Goal: Task Accomplishment & Management: Manage account settings

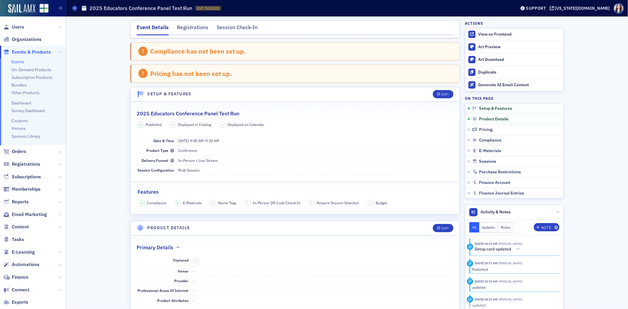
click at [191, 29] on div "Registrations" at bounding box center [193, 29] width 32 height 11
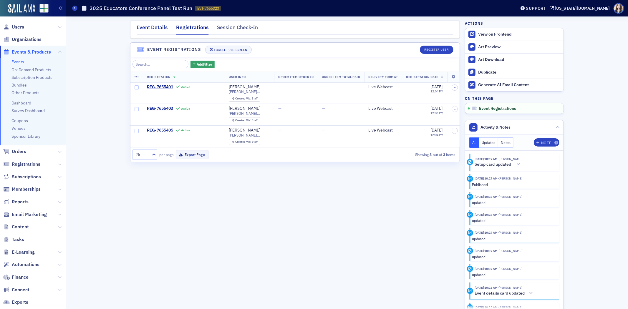
click at [160, 24] on div "Event Details" at bounding box center [152, 29] width 31 height 11
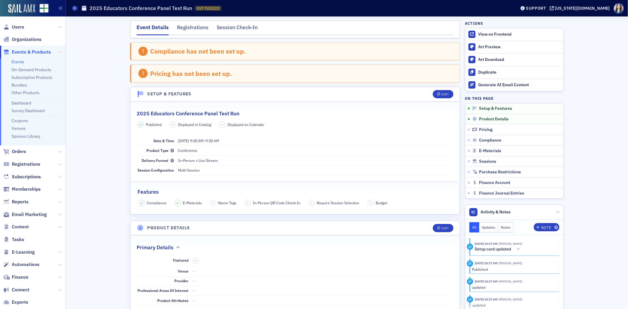
click at [130, 52] on div "Compliance has not been set up." at bounding box center [295, 51] width 330 height 18
click at [131, 74] on div "Pricing has not been set up." at bounding box center [295, 73] width 330 height 18
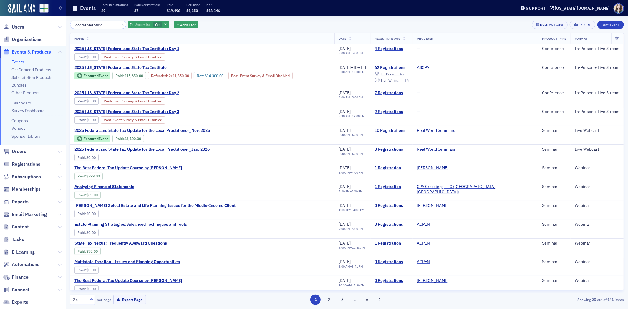
click at [222, 18] on div "Federal and State × Is Upcoming Yes Add Filter Bulk Actions Export New Event Na…" at bounding box center [347, 162] width 554 height 293
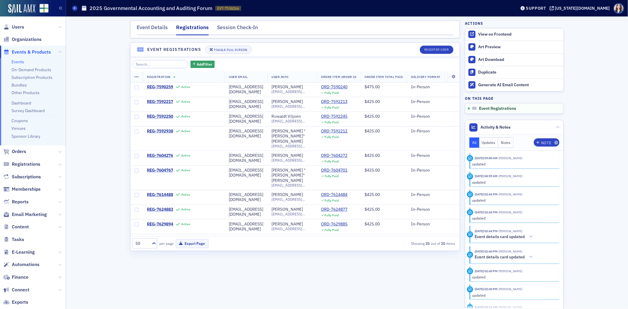
click at [402, 28] on nav "Event Details Registrations Session Check-In" at bounding box center [295, 30] width 317 height 12
click at [257, 47] on header "Event Registrations Toggle Full Screen Register User" at bounding box center [294, 50] width 329 height 14
click at [305, 30] on nav "Event Details Registrations Session Check-In" at bounding box center [295, 30] width 317 height 12
click at [257, 47] on header "Event Registrations Toggle Full Screen Register User" at bounding box center [294, 50] width 329 height 14
click at [259, 24] on nav "Event Details Registrations Session Check-In" at bounding box center [295, 30] width 317 height 12
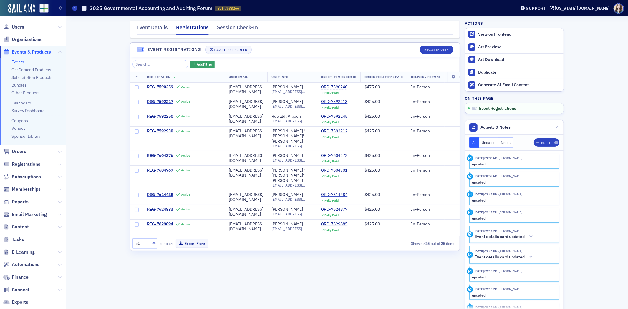
click at [114, 119] on div "Event Details Registrations Session Check-In Event Registrations Toggle Full Sc…" at bounding box center [347, 162] width 554 height 293
click at [321, 33] on nav "Event Details Registrations Session Check-In" at bounding box center [295, 30] width 317 height 12
click at [347, 86] on div "ORD-7590240" at bounding box center [334, 87] width 26 height 5
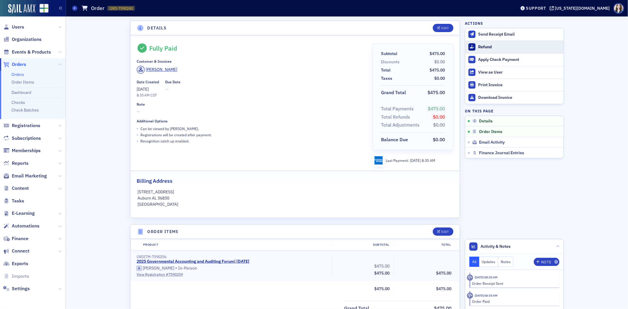
click at [487, 41] on button "Refund" at bounding box center [514, 47] width 98 height 13
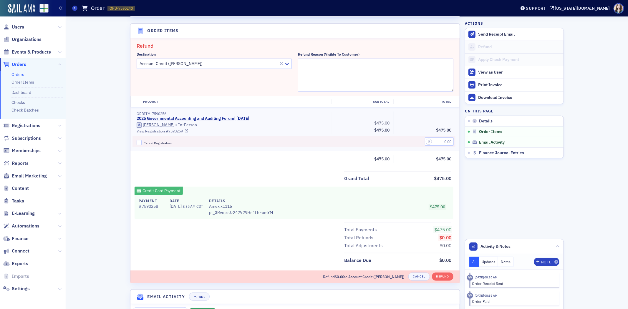
scroll to position [204, 0]
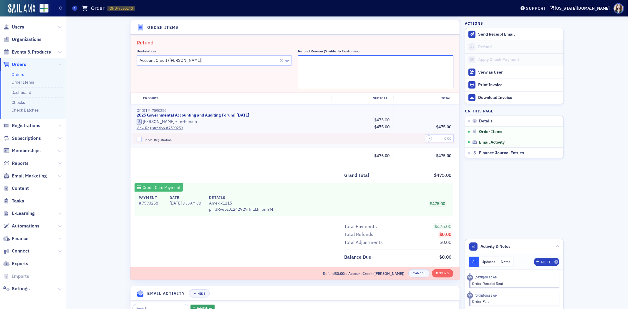
click at [388, 65] on textarea "Refund Reason (Visible to Customer)" at bounding box center [375, 71] width 155 height 33
click at [433, 137] on input "text" at bounding box center [439, 138] width 29 height 8
type input "50.00"
click at [170, 152] on div "Subtotal $475.00 Total $475.00" at bounding box center [294, 155] width 329 height 7
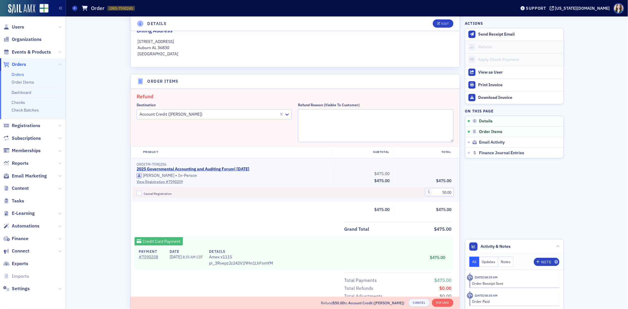
scroll to position [139, 0]
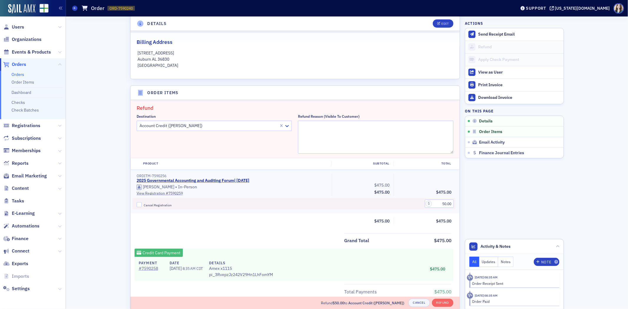
click at [224, 122] on div "Account Credit (Russell Raney)" at bounding box center [208, 126] width 142 height 9
click at [113, 150] on div "Details Edit Fully Paid Customer & Invoicee Russell Raney Date Created 8/13/202…" at bounding box center [347, 170] width 554 height 585
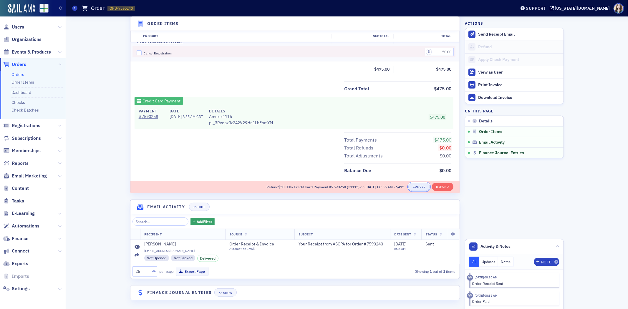
click at [410, 186] on button "Cancel" at bounding box center [418, 187] width 21 height 8
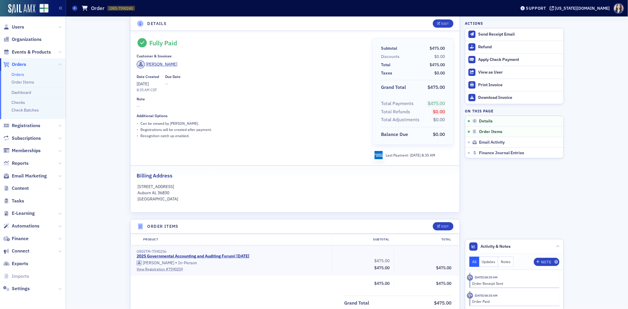
scroll to position [0, 0]
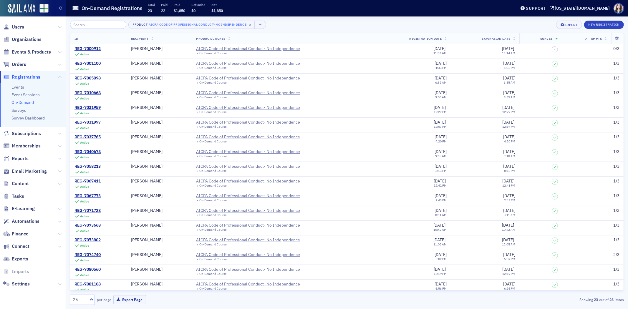
click at [24, 102] on link "On-Demand" at bounding box center [22, 102] width 22 height 5
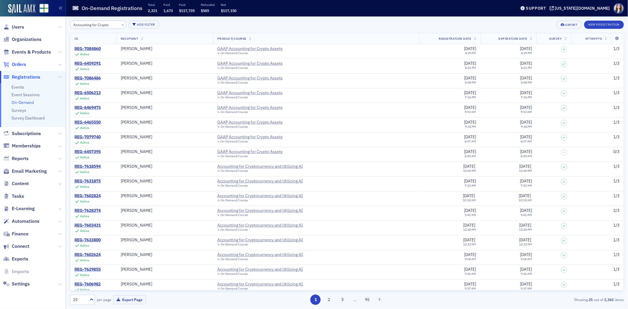
type input "Accounting for Crypto"
click at [24, 64] on span "Orders" at bounding box center [19, 64] width 14 height 6
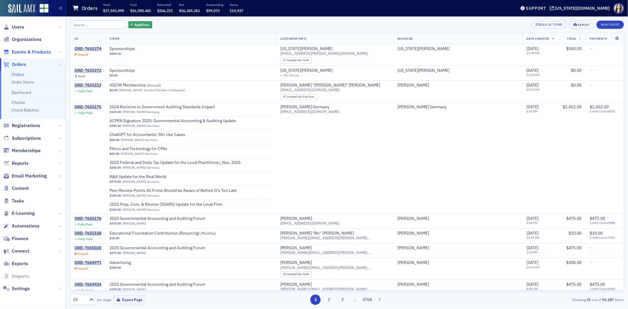
click at [30, 55] on span "Events & Products" at bounding box center [31, 52] width 39 height 6
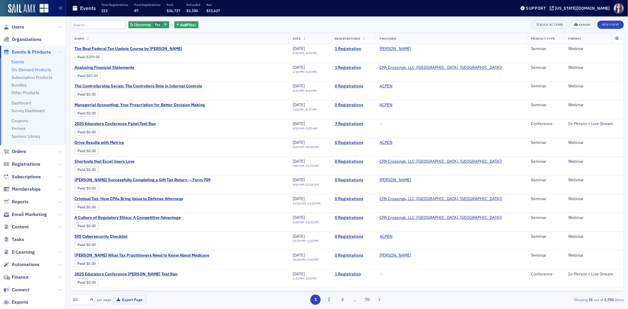
click at [36, 69] on link "On-Demand Products" at bounding box center [31, 69] width 40 height 5
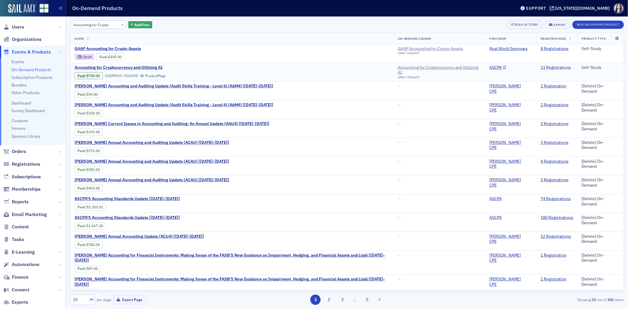
type input "Accounting for Crypto"
click at [548, 66] on link "11 Registrations" at bounding box center [556, 67] width 30 height 5
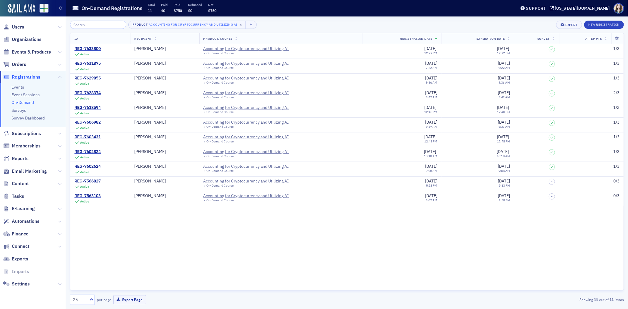
click at [208, 257] on div "ID Recipient Product/Course Registration Date Expiration Date Survey Attempts R…" at bounding box center [347, 162] width 554 height 258
click at [418, 242] on div "ID Recipient Product/Course Registration Date Expiration Date Survey Attempts R…" at bounding box center [347, 162] width 554 height 258
drag, startPoint x: 172, startPoint y: 238, endPoint x: 172, endPoint y: 234, distance: 3.6
click at [172, 238] on div "ID Recipient Product/Course Registration Date Expiration Date Survey Attempts R…" at bounding box center [347, 162] width 554 height 258
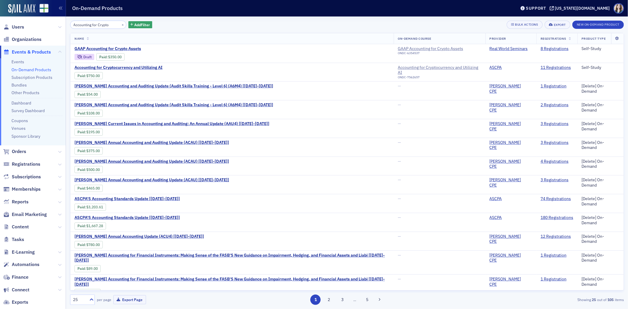
click at [167, 18] on div "Accounting for Crypto × Add Filter Bulk Actions Export New On-Demand Product Na…" at bounding box center [347, 162] width 554 height 293
click at [150, 66] on span "Accounting for Cryptocurrency and Utilizing AI" at bounding box center [123, 67] width 99 height 5
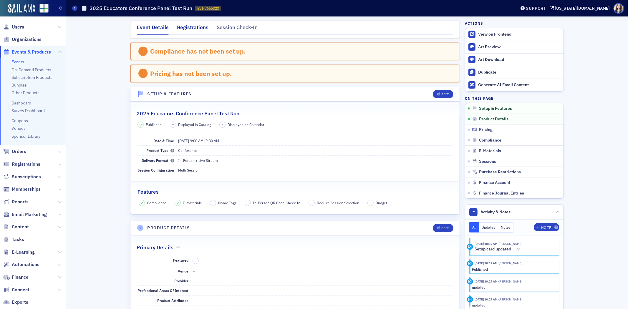
click at [189, 26] on div "Registrations" at bounding box center [193, 29] width 32 height 11
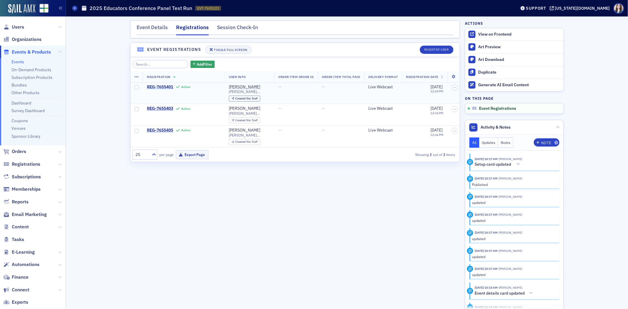
click at [166, 85] on span "REG-7655401" at bounding box center [160, 87] width 26 height 5
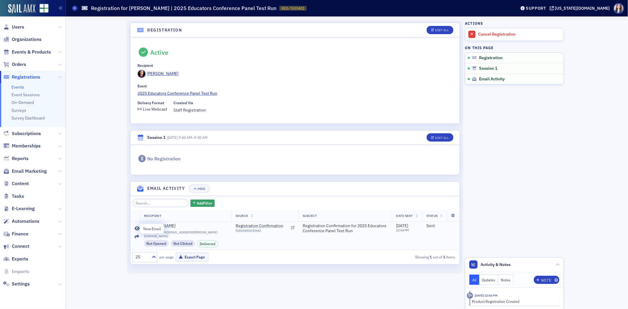
click at [137, 228] on icon at bounding box center [137, 228] width 5 height 5
